Goal: Transaction & Acquisition: Purchase product/service

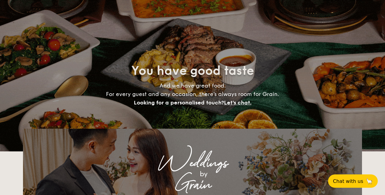
select select
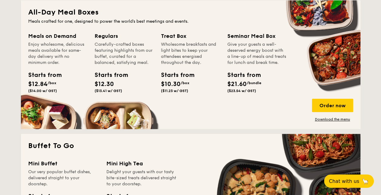
scroll to position [275, 0]
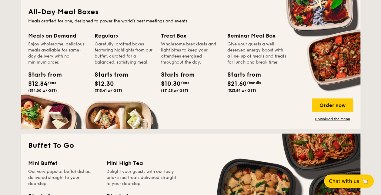
drag, startPoint x: 114, startPoint y: 44, endPoint x: 167, endPoint y: 66, distance: 56.9
click at [167, 66] on div "Meals on Demand Enjoy wholesome, delicious meals available for same-day deliver…" at bounding box center [190, 76] width 325 height 90
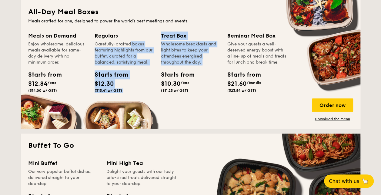
drag, startPoint x: 167, startPoint y: 66, endPoint x: 147, endPoint y: 66, distance: 19.7
click at [147, 66] on div "Regulars Carefully-crafted boxes featuring highlights from our buffet, curated …" at bounding box center [123, 63] width 59 height 64
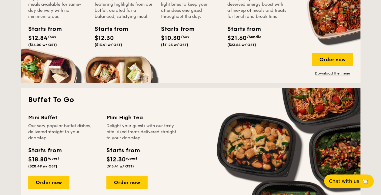
click at [166, 105] on div "Buffet To Go Mini Buffet Our very popular buffet dishes, delivered straight to …" at bounding box center [190, 152] width 339 height 129
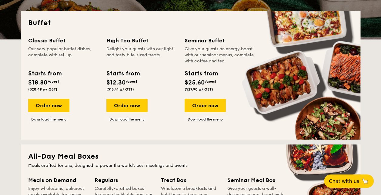
scroll to position [136, 0]
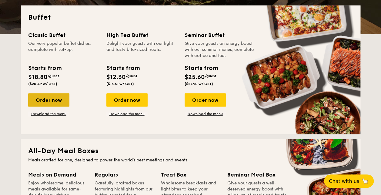
click at [63, 100] on div "Order now" at bounding box center [48, 99] width 41 height 13
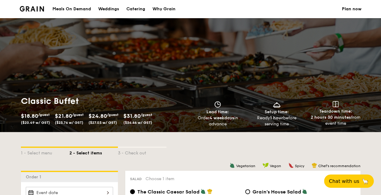
click at [33, 7] on img at bounding box center [32, 8] width 25 height 5
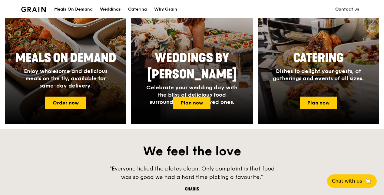
scroll to position [283, 0]
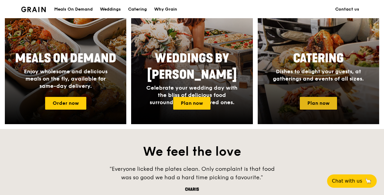
click at [312, 108] on link "Plan now" at bounding box center [318, 103] width 37 height 13
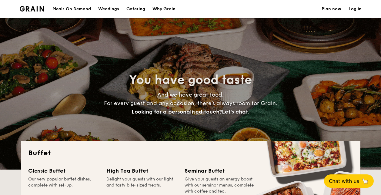
select select
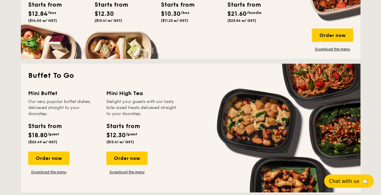
scroll to position [345, 0]
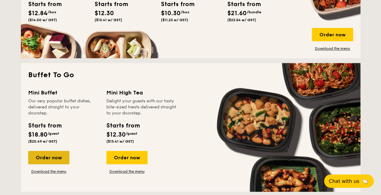
click at [55, 162] on div "Order now" at bounding box center [48, 157] width 41 height 13
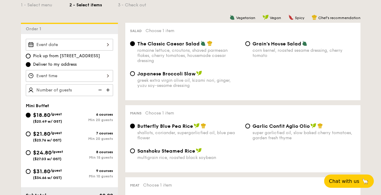
scroll to position [148, 0]
click at [261, 68] on div "The Classic Caesar Salad romaine lettuce, croutons, shaved parmesan flakes, che…" at bounding box center [242, 56] width 230 height 30
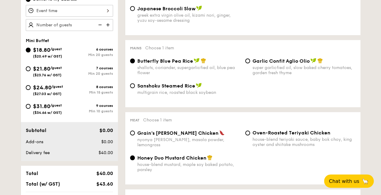
scroll to position [0, 0]
